Goal: Task Accomplishment & Management: Use online tool/utility

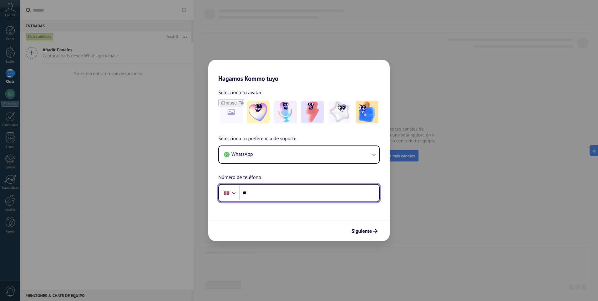
click at [311, 197] on input "**" at bounding box center [308, 193] width 139 height 14
type input "**********"
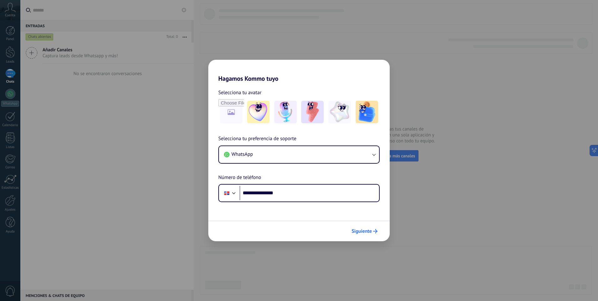
click at [368, 233] on span "Siguiente" at bounding box center [361, 231] width 20 height 4
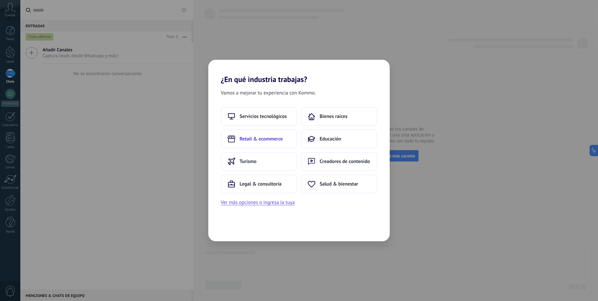
click at [280, 139] on span "Retail & ecommerce" at bounding box center [260, 139] width 43 height 6
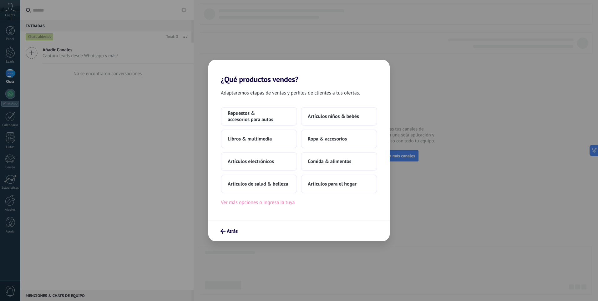
click at [287, 202] on button "Ver más opciones o ingresa la tuya" at bounding box center [258, 202] width 74 height 8
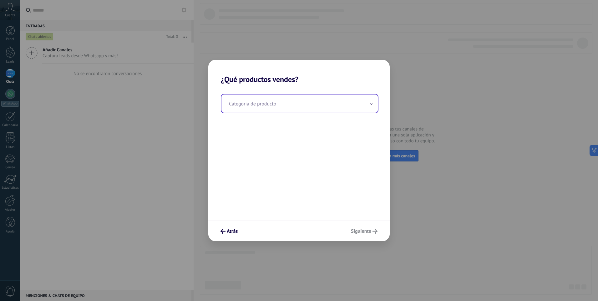
click at [276, 104] on input "text" at bounding box center [299, 103] width 156 height 18
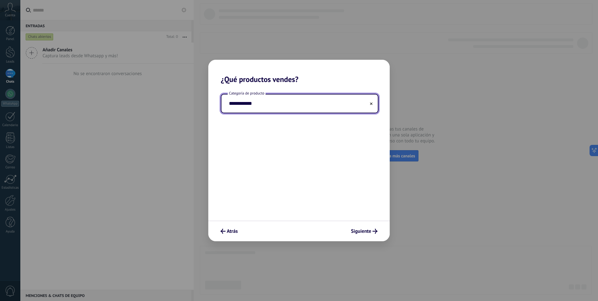
type input "**********"
click at [356, 232] on span "Siguiente" at bounding box center [361, 231] width 20 height 4
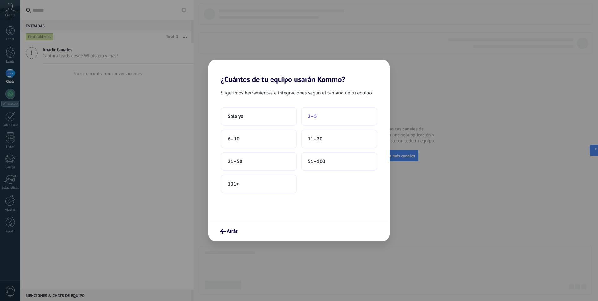
click at [319, 116] on button "2–5" at bounding box center [339, 116] width 76 height 19
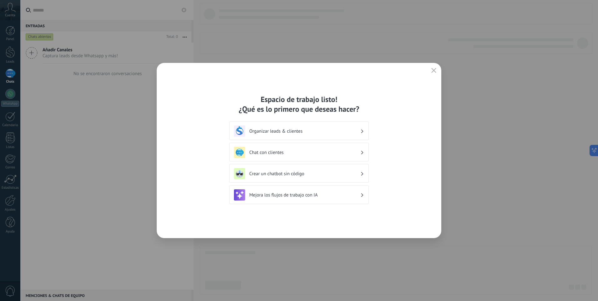
click at [328, 153] on h3 "Chat con clientes" at bounding box center [304, 152] width 111 height 6
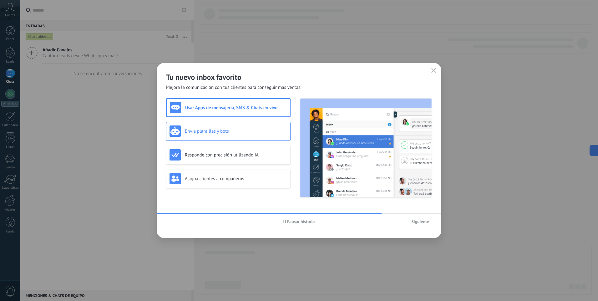
click at [240, 129] on h3 "Envía plantillas y bots" at bounding box center [236, 131] width 102 height 6
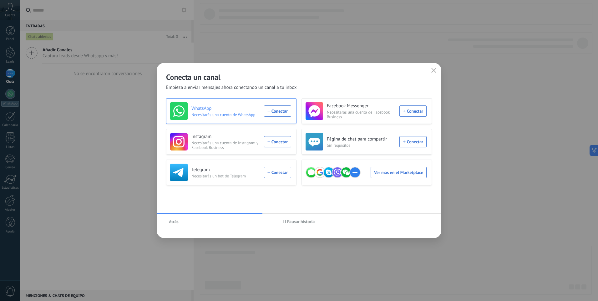
click at [279, 110] on div "WhatsApp Necesitarás una cuenta de WhatsApp Conectar" at bounding box center [230, 111] width 121 height 18
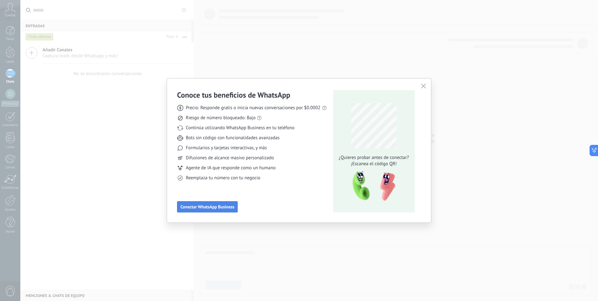
click at [232, 206] on span "Conectar WhatsApp Business" at bounding box center [207, 206] width 54 height 4
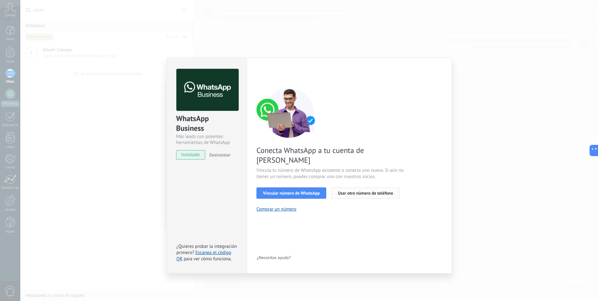
click at [342, 187] on button "Usar otro número de teléfono" at bounding box center [365, 192] width 68 height 11
click at [297, 191] on span "Vincular número de WhatsApp" at bounding box center [291, 193] width 57 height 4
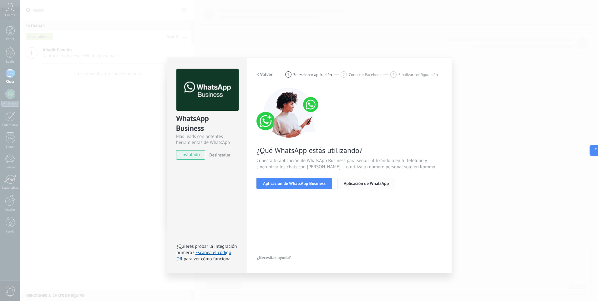
click at [354, 182] on span "Aplicación de WhatsApp" at bounding box center [366, 183] width 45 height 4
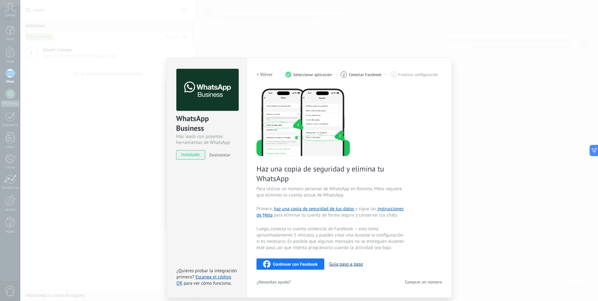
click at [339, 262] on button "Guía paso a paso" at bounding box center [346, 264] width 34 height 6
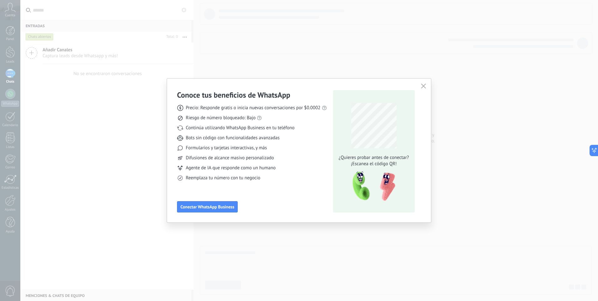
click at [423, 86] on use "button" at bounding box center [423, 85] width 5 height 5
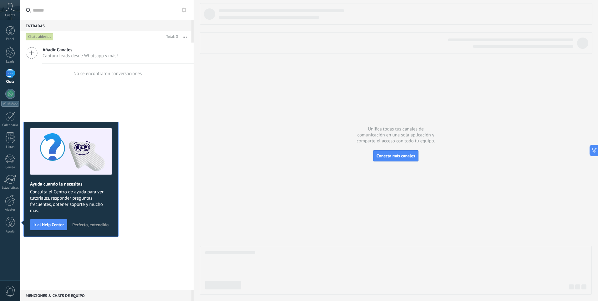
click at [9, 10] on icon at bounding box center [10, 7] width 11 height 9
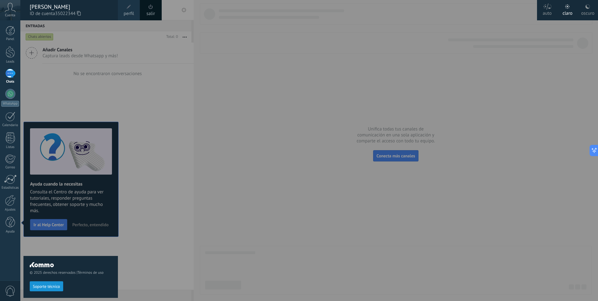
drag, startPoint x: 189, startPoint y: 234, endPoint x: 134, endPoint y: 248, distance: 56.3
click at [186, 234] on div at bounding box center [319, 150] width 598 height 301
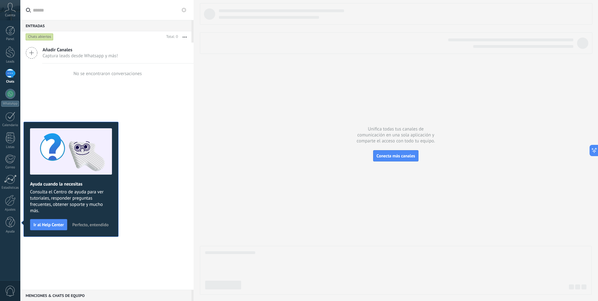
click at [9, 14] on span "Cuenta" at bounding box center [10, 15] width 10 height 4
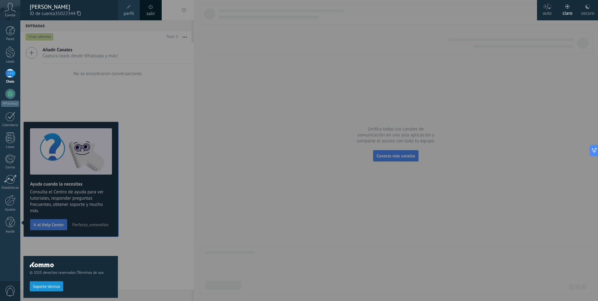
click at [130, 10] on span at bounding box center [128, 6] width 7 height 7
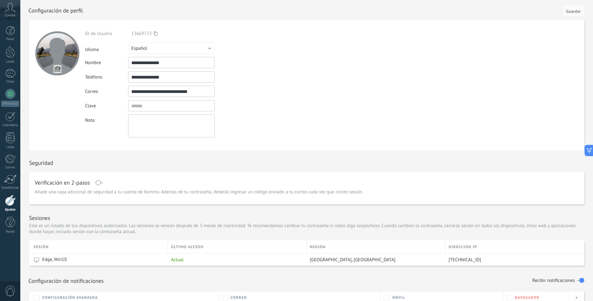
drag, startPoint x: 176, startPoint y: 76, endPoint x: 115, endPoint y: 75, distance: 61.0
click at [115, 75] on div "**********" at bounding box center [186, 76] width 202 height 11
drag, startPoint x: 136, startPoint y: 77, endPoint x: 114, endPoint y: 77, distance: 21.3
click at [114, 77] on div "Teléfono *******" at bounding box center [186, 76] width 202 height 11
type input "**********"
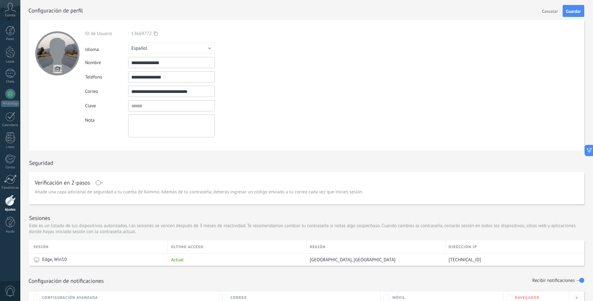
click at [249, 106] on div "Clave" at bounding box center [186, 105] width 202 height 11
click at [572, 12] on span "Guardar" at bounding box center [573, 11] width 15 height 4
click at [427, 82] on form "**********" at bounding box center [306, 85] width 555 height 130
click at [584, 151] on icon at bounding box center [587, 150] width 7 height 7
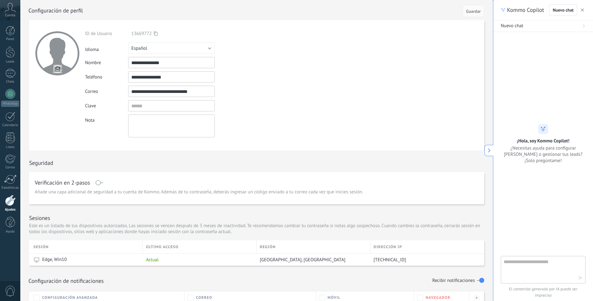
click at [582, 11] on icon "button" at bounding box center [582, 9] width 3 height 3
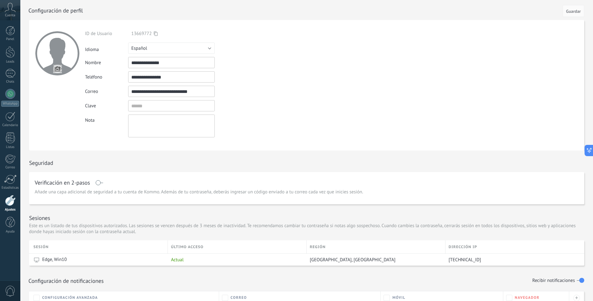
click at [11, 14] on span "Cuenta" at bounding box center [10, 15] width 10 height 4
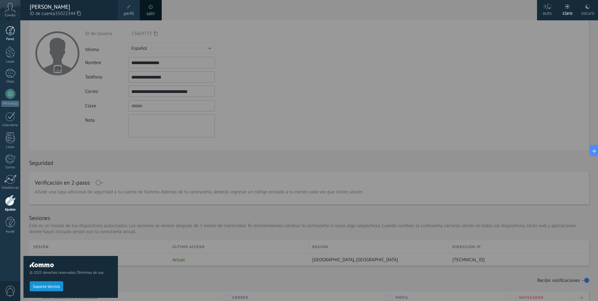
click at [2, 26] on link "Panel" at bounding box center [10, 33] width 20 height 15
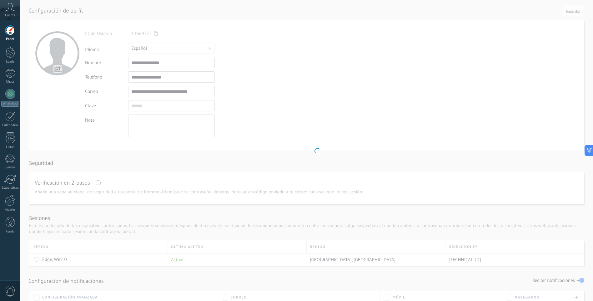
click at [8, 32] on div at bounding box center [10, 30] width 9 height 9
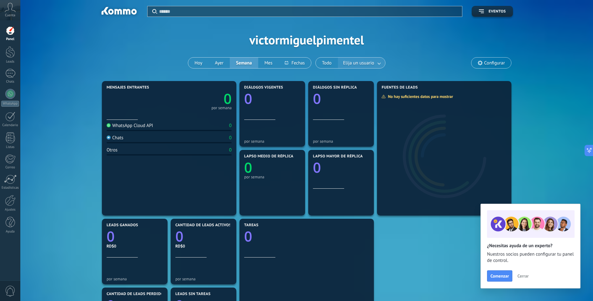
click at [381, 63] on link at bounding box center [379, 63] width 11 height 10
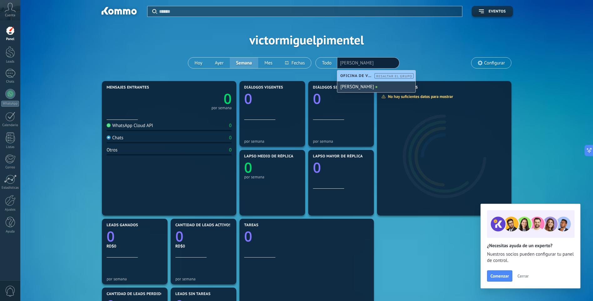
click at [375, 88] on span at bounding box center [376, 87] width 2 height 2
click at [9, 76] on div at bounding box center [10, 73] width 10 height 9
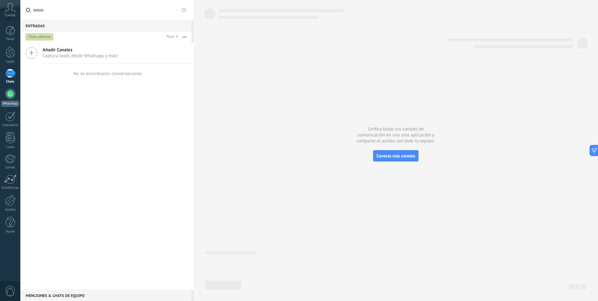
click at [12, 92] on div at bounding box center [10, 94] width 10 height 10
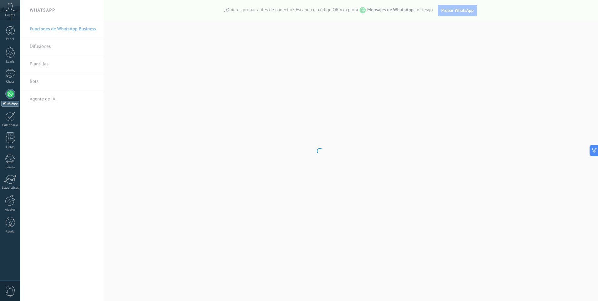
click at [40, 65] on body ".abccls-1,.abccls-2{fill-rule:evenodd}.abccls-2{fill:#fff} .abfcls-1{fill:none}…" at bounding box center [299, 150] width 598 height 301
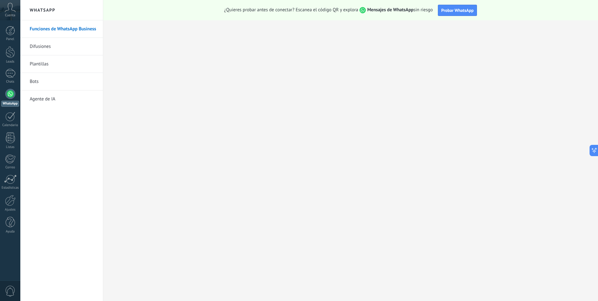
click at [42, 65] on link "Plantillas" at bounding box center [63, 64] width 67 height 18
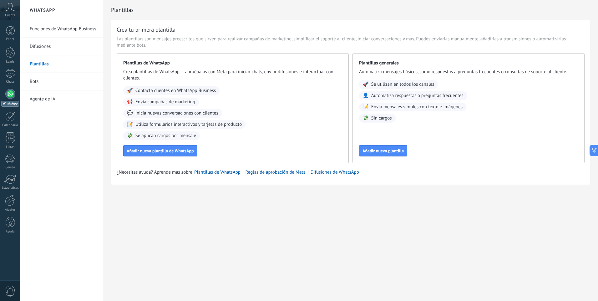
click at [397, 96] on span "Automatiza respuestas a preguntas frecuentes" at bounding box center [417, 96] width 92 height 6
click at [390, 152] on span "Añadir nueva plantilla" at bounding box center [382, 151] width 41 height 4
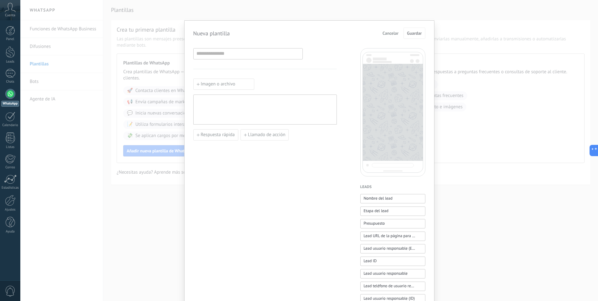
click at [221, 48] on form "Nueva plantilla Cancelar Guardar Imagen o archivo Respuesta rápida Llamado de a…" at bounding box center [309, 249] width 232 height 443
drag, startPoint x: 221, startPoint y: 48, endPoint x: 249, endPoint y: 54, distance: 28.0
click at [248, 54] on input at bounding box center [248, 53] width 109 height 10
click at [394, 31] on span "Cancelar" at bounding box center [390, 33] width 16 height 4
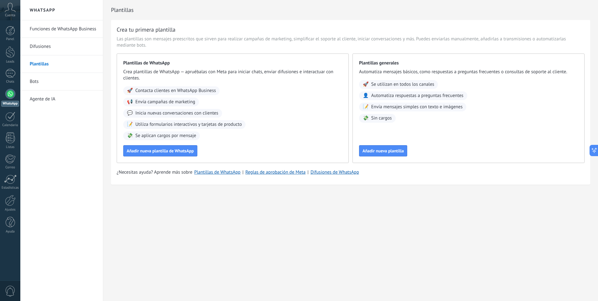
click at [33, 79] on link "Bots" at bounding box center [63, 82] width 67 height 18
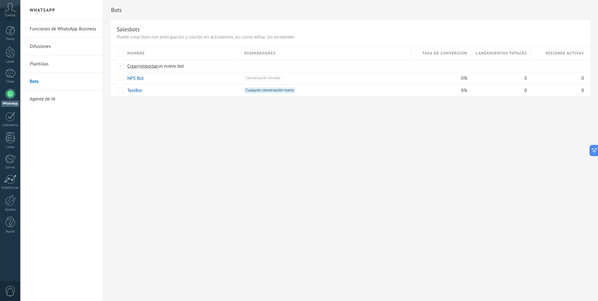
click at [50, 99] on link "Agente de IA" at bounding box center [63, 99] width 67 height 18
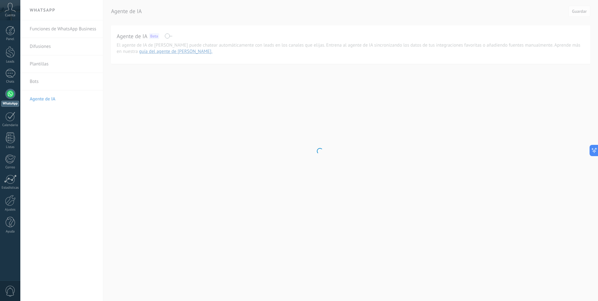
click at [57, 32] on body ".abccls-1,.abccls-2{fill-rule:evenodd}.abccls-2{fill:#fff} .abfcls-1{fill:none}…" at bounding box center [299, 150] width 598 height 301
click at [57, 28] on body ".abccls-1,.abccls-2{fill-rule:evenodd}.abccls-2{fill:#fff} .abfcls-1{fill:none}…" at bounding box center [299, 150] width 598 height 301
click at [8, 136] on div at bounding box center [10, 137] width 9 height 11
click at [10, 157] on div at bounding box center [10, 158] width 10 height 9
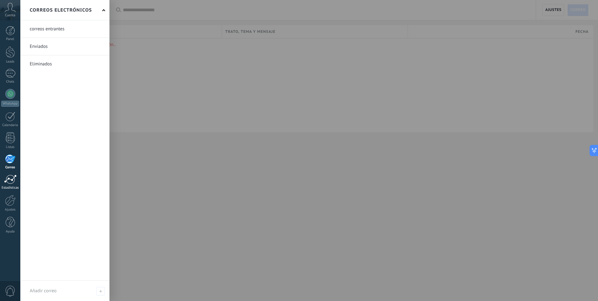
click at [12, 180] on div at bounding box center [10, 178] width 13 height 9
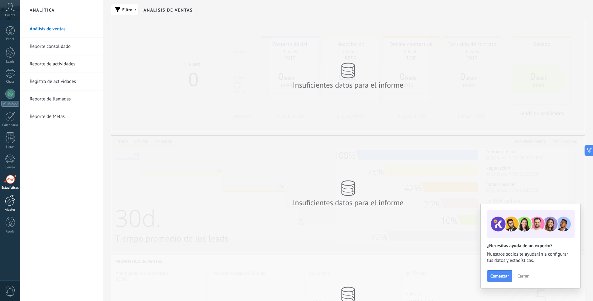
click at [11, 204] on div at bounding box center [10, 200] width 11 height 11
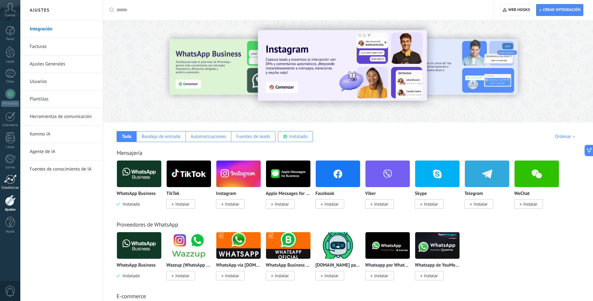
click at [10, 183] on div at bounding box center [10, 178] width 13 height 9
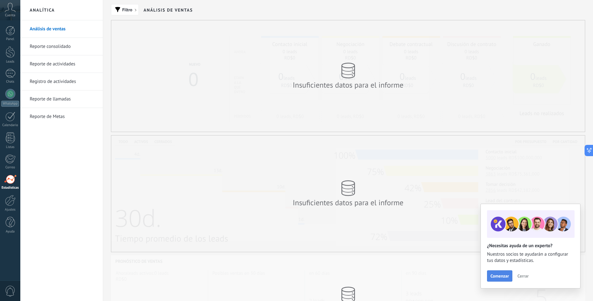
click at [501, 277] on span "Comenzar" at bounding box center [500, 276] width 18 height 4
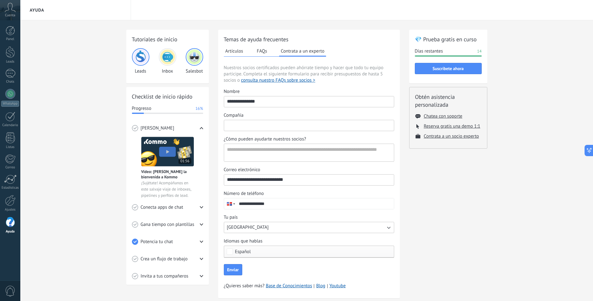
click at [247, 124] on input "Compañía" at bounding box center [309, 125] width 170 height 10
drag, startPoint x: 229, startPoint y: 126, endPoint x: 215, endPoint y: 126, distance: 14.1
click at [215, 126] on div "Tutoriales de inicio Leads Inbox Salesbot Checklist de inicio rápido Progresso …" at bounding box center [306, 168] width 361 height 276
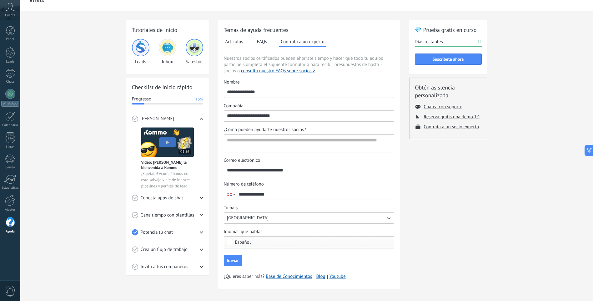
scroll to position [14, 0]
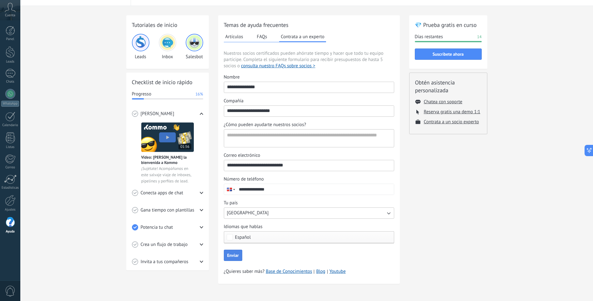
type input "**********"
click at [233, 257] on span "Enviar" at bounding box center [233, 255] width 12 height 4
click at [236, 257] on span "Enviar" at bounding box center [233, 255] width 12 height 4
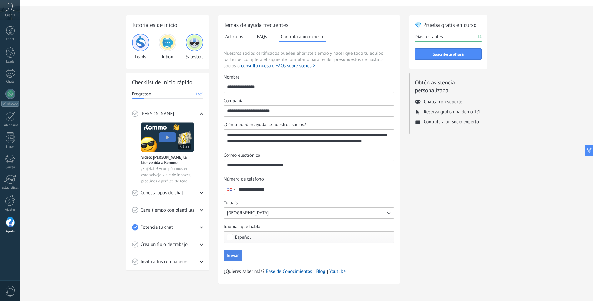
type textarea "**********"
click at [233, 252] on button "Enviar" at bounding box center [233, 254] width 18 height 11
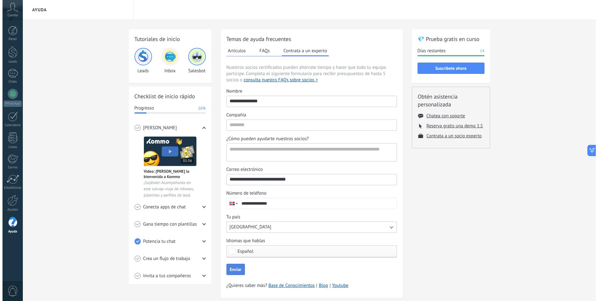
scroll to position [0, 0]
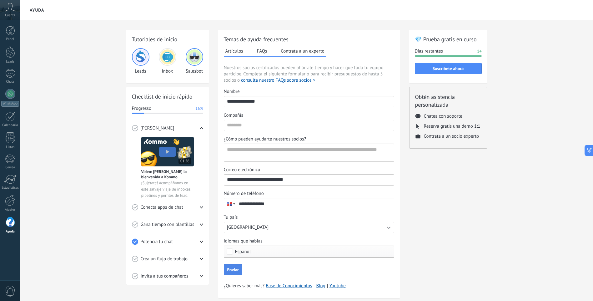
click at [159, 221] on span "Gana tiempo con plantillas" at bounding box center [168, 224] width 54 height 6
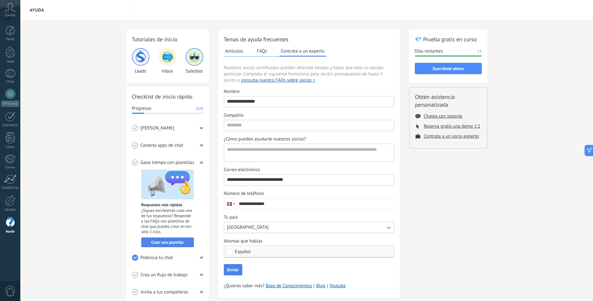
click at [167, 242] on span "Crear una plantilla" at bounding box center [167, 242] width 32 height 4
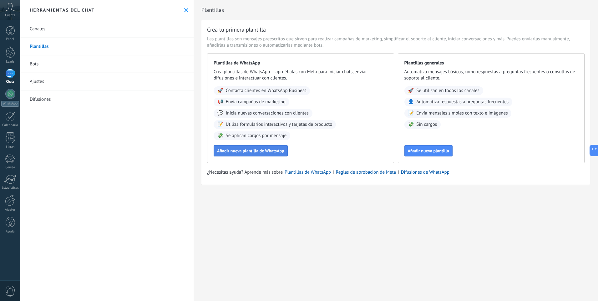
click at [263, 151] on span "Añadir nueva plantilla de WhatsApp" at bounding box center [250, 151] width 67 height 4
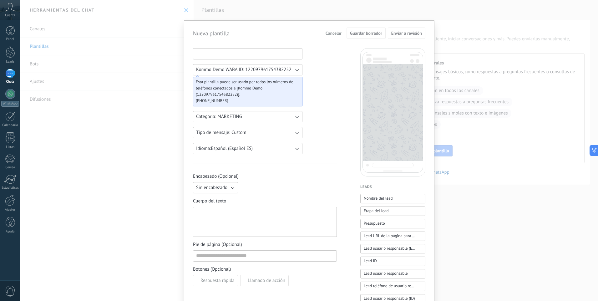
click at [226, 55] on input at bounding box center [247, 53] width 109 height 10
click at [327, 34] on span "Cancelar" at bounding box center [333, 33] width 16 height 4
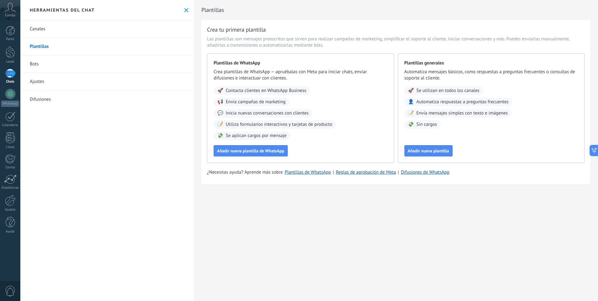
click at [58, 82] on link "Ajustes" at bounding box center [106, 82] width 173 height 18
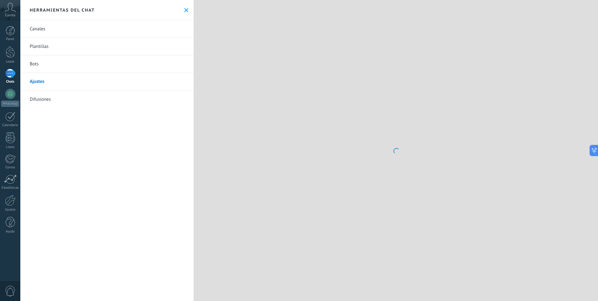
click at [46, 66] on link "Bots" at bounding box center [106, 64] width 173 height 18
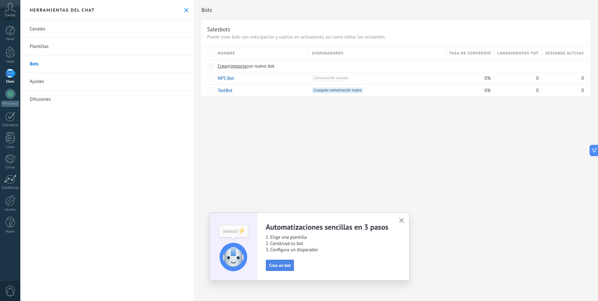
click at [281, 264] on span "Crea un bot" at bounding box center [280, 265] width 22 height 4
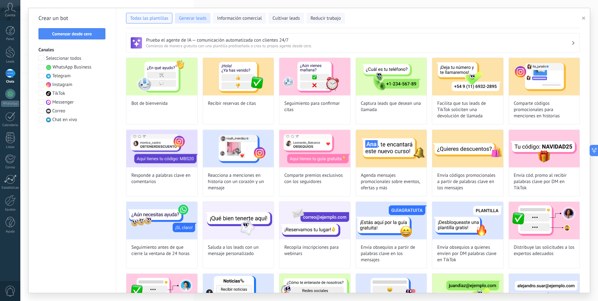
click at [200, 21] on span "Generar leads" at bounding box center [193, 18] width 28 height 6
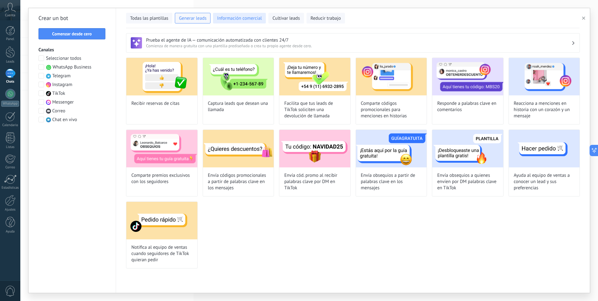
click at [232, 21] on span "Información comercial" at bounding box center [239, 18] width 45 height 6
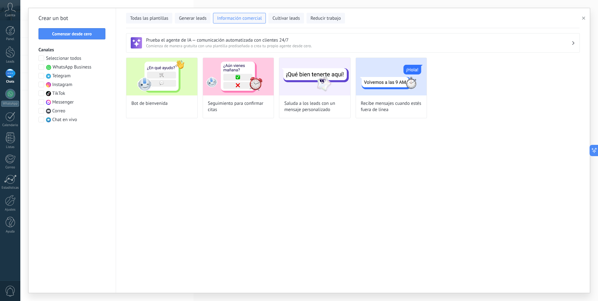
click at [42, 69] on span at bounding box center [41, 67] width 6 height 6
click at [149, 21] on span "Todas las plantillas" at bounding box center [149, 18] width 38 height 6
